Goal: Task Accomplishment & Management: Use online tool/utility

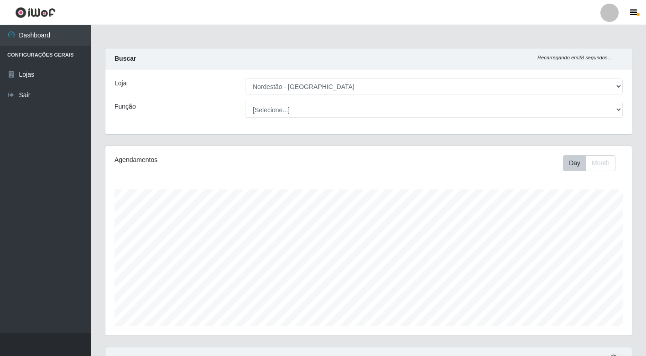
select select "454"
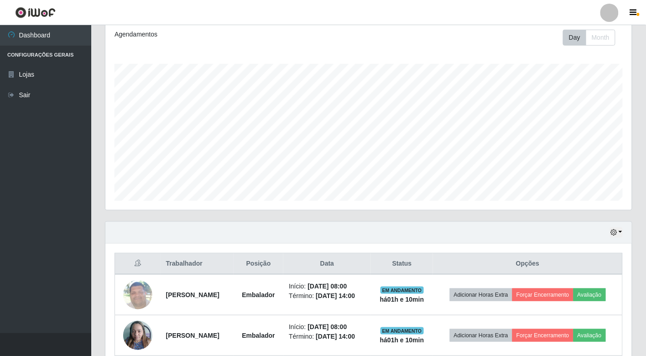
scroll to position [189, 521]
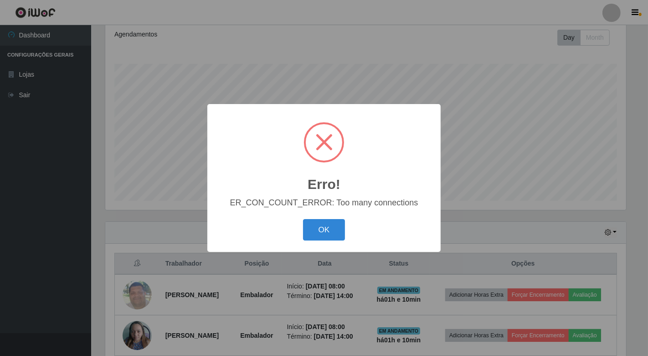
click at [559, 169] on div "Erro! × ER_CON_COUNT_ERROR: Too many connections OK Cancel" at bounding box center [324, 178] width 648 height 356
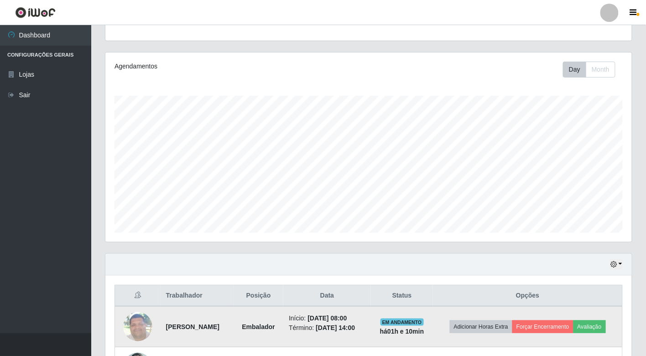
scroll to position [75, 0]
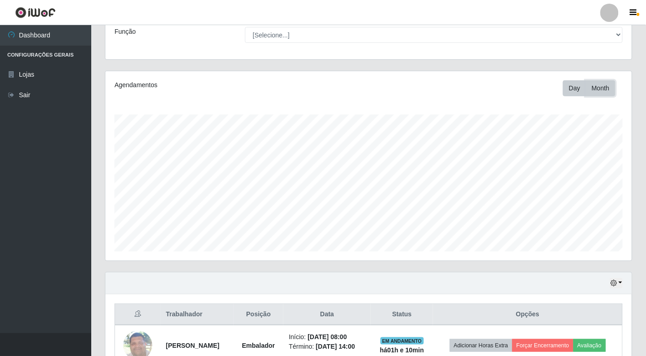
click at [590, 87] on button "Month" at bounding box center [601, 88] width 30 height 16
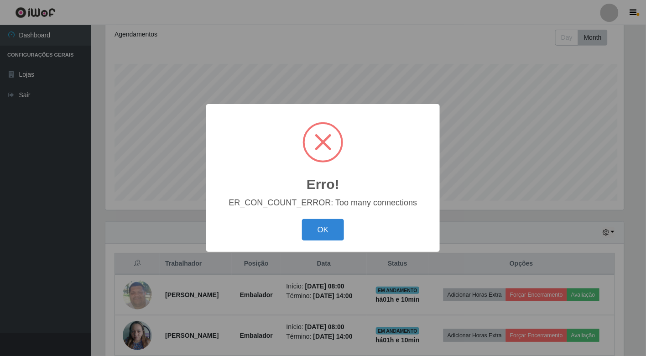
scroll to position [189, 521]
click at [321, 227] on button "OK" at bounding box center [324, 229] width 42 height 21
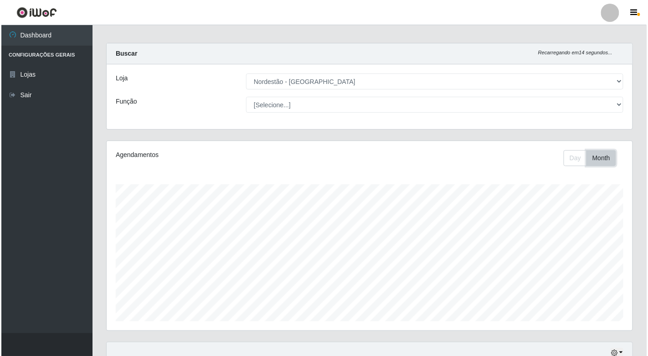
scroll to position [0, 0]
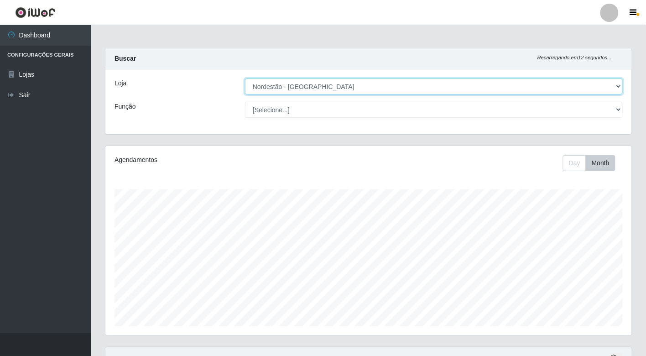
click at [617, 83] on select "[Selecione...] Nordestão - [GEOGRAPHIC_DATA]" at bounding box center [434, 86] width 378 height 16
click at [245, 78] on select "[Selecione...] Nordestão - [GEOGRAPHIC_DATA]" at bounding box center [434, 86] width 378 height 16
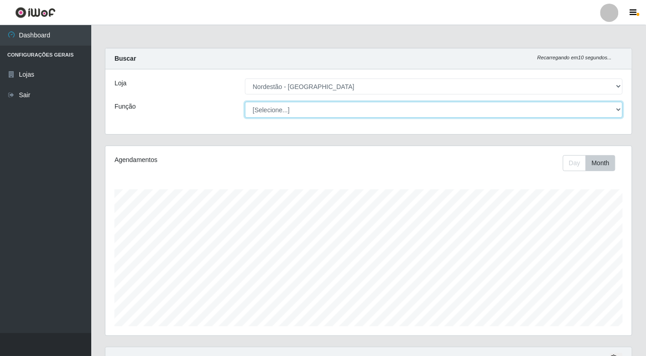
click at [619, 107] on select "[Selecione...] Balconista de Padaria Balconista de Padaria + Balconista de Pada…" at bounding box center [434, 110] width 378 height 16
click at [245, 102] on select "[Selecione...] Balconista de Padaria Balconista de Padaria + Balconista de Pada…" at bounding box center [434, 110] width 378 height 16
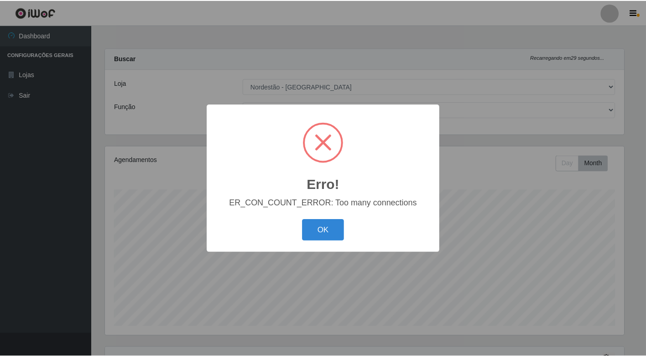
scroll to position [189, 521]
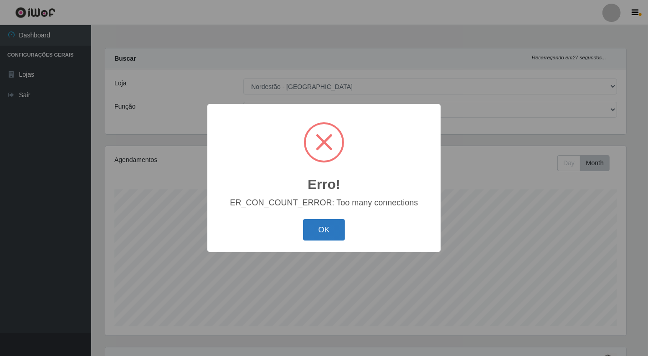
click at [316, 230] on button "OK" at bounding box center [324, 229] width 42 height 21
drag, startPoint x: 331, startPoint y: 227, endPoint x: 416, endPoint y: 150, distance: 114.9
click at [336, 226] on button "OK" at bounding box center [324, 229] width 42 height 21
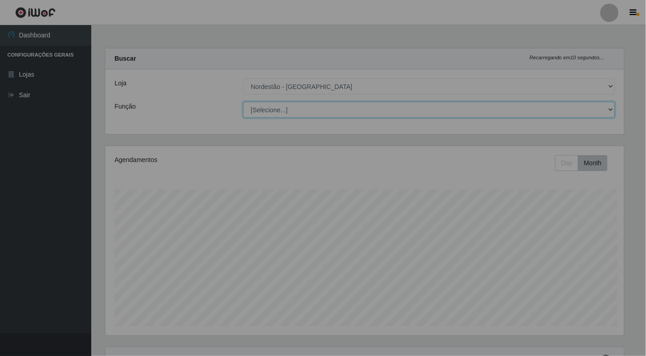
scroll to position [189, 526]
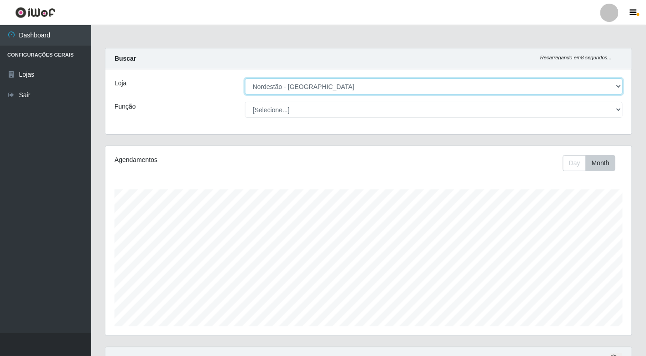
click at [618, 85] on select "[Selecione...] Nordestão - [GEOGRAPHIC_DATA]" at bounding box center [434, 86] width 378 height 16
click at [245, 78] on select "[Selecione...] Nordestão - [GEOGRAPHIC_DATA]" at bounding box center [434, 86] width 378 height 16
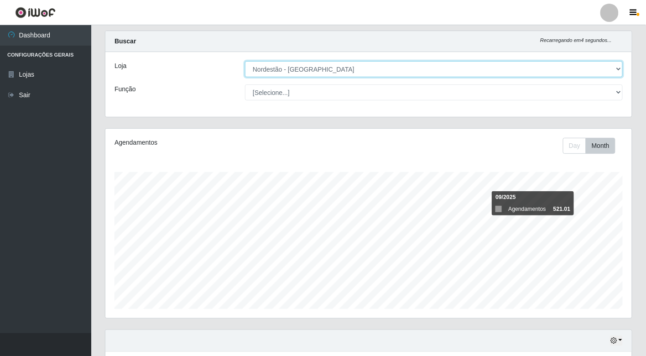
scroll to position [0, 0]
